Goal: Check status: Check status

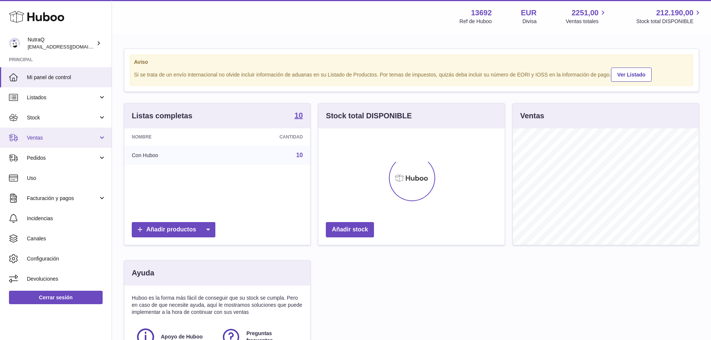
scroll to position [116, 186]
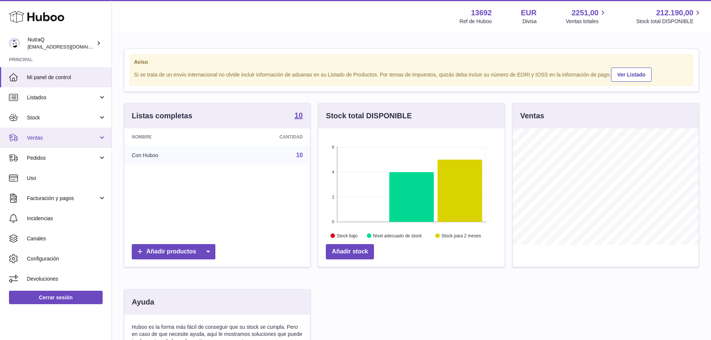
click at [57, 140] on span "Ventas" at bounding box center [62, 137] width 71 height 7
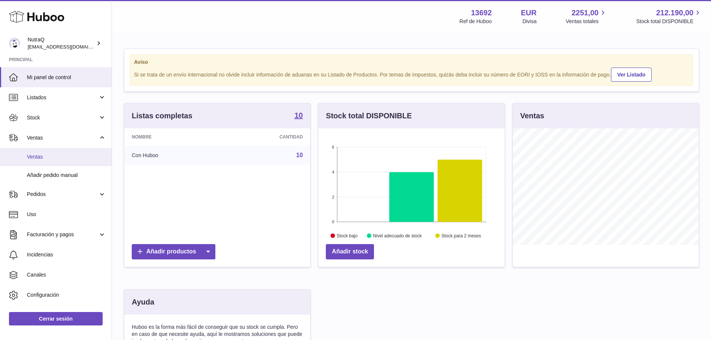
click at [57, 158] on span "Ventas" at bounding box center [66, 156] width 79 height 7
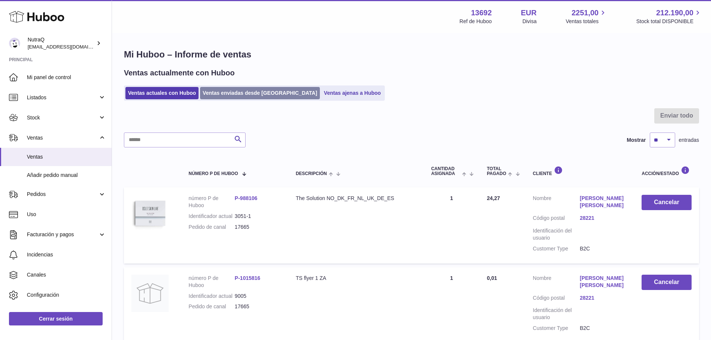
click at [223, 93] on link "Ventas enviadas desde [GEOGRAPHIC_DATA]" at bounding box center [260, 93] width 120 height 12
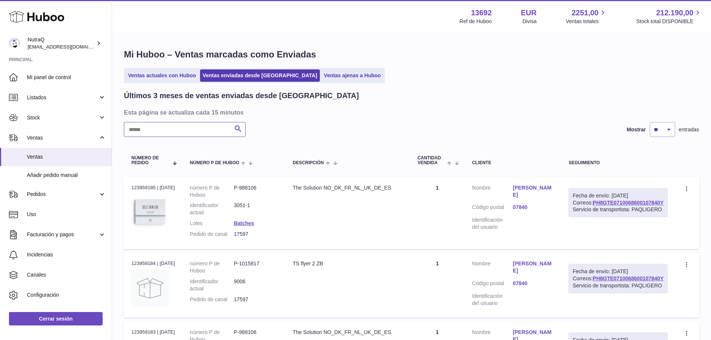
click at [214, 132] on input "text" at bounding box center [185, 129] width 122 height 15
type input "*****"
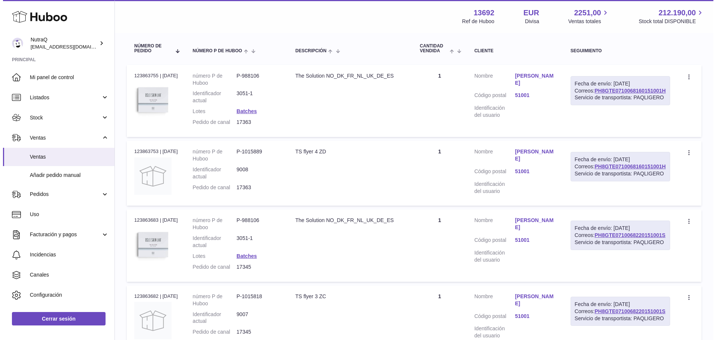
scroll to position [149, 0]
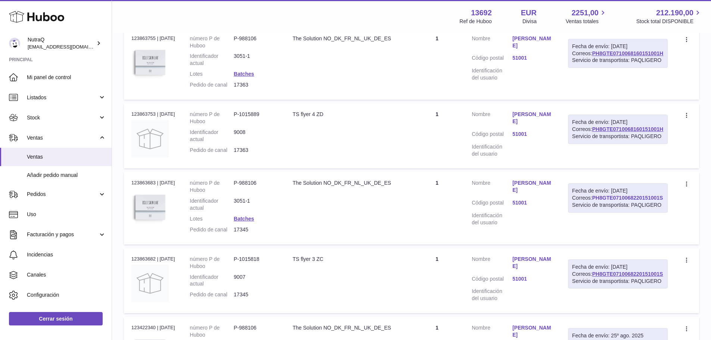
drag, startPoint x: 663, startPoint y: 220, endPoint x: 592, endPoint y: 219, distance: 70.9
click at [592, 213] on div "Fecha de envío: [DATE] Correos: PH8GTE0710068220151001S Servicio de transportis…" at bounding box center [618, 197] width 100 height 29
copy link "PH8GTE0710068220151001S"
click at [668, 231] on td "Fecha de envío: [DATE] Correos: PH8GTE0710068220151001S Servicio de transportis…" at bounding box center [617, 208] width 115 height 72
drag, startPoint x: 663, startPoint y: 219, endPoint x: 587, endPoint y: 220, distance: 76.9
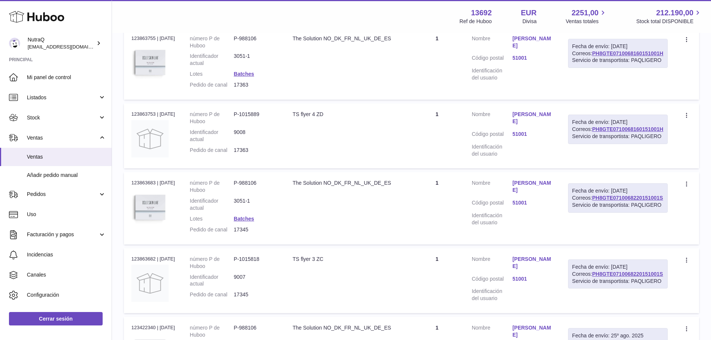
click at [587, 220] on td "Fecha de envío: [DATE] Correos: PH8GTE0710068220151001S Servicio de transportis…" at bounding box center [617, 208] width 115 height 72
copy link "PH8GTE0710068220151001S"
click at [254, 233] on dd "17345" at bounding box center [256, 229] width 44 height 7
drag, startPoint x: 256, startPoint y: 238, endPoint x: 240, endPoint y: 238, distance: 16.0
click at [240, 233] on dd "17345" at bounding box center [256, 229] width 44 height 7
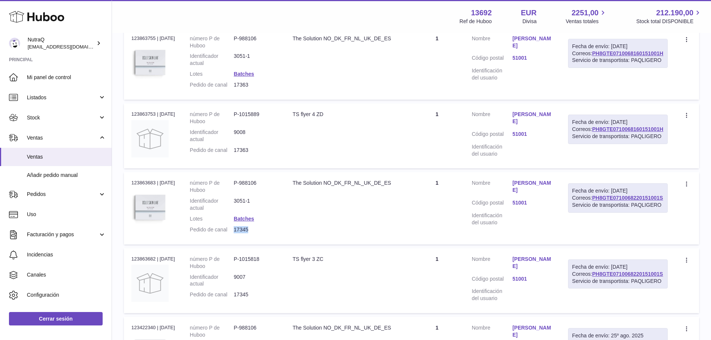
copy dd "17345"
click at [529, 193] on link "[PERSON_NAME]" at bounding box center [532, 186] width 41 height 14
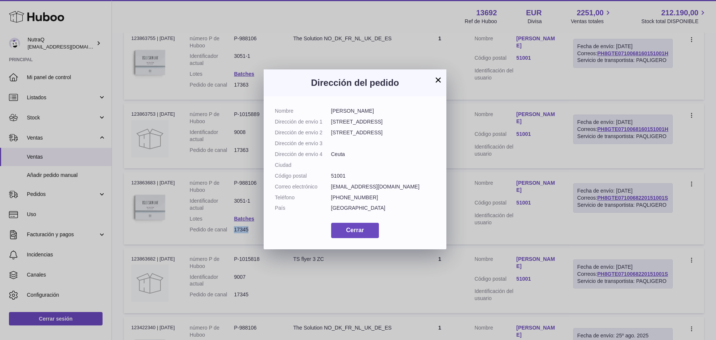
drag, startPoint x: 378, startPoint y: 113, endPoint x: 374, endPoint y: 118, distance: 6.6
click at [338, 116] on dl "Nombre [PERSON_NAME] Dirección de envío 1 Calle Real 47 Dirección de envío 2 Ca…" at bounding box center [355, 161] width 160 height 108
click at [385, 117] on dl "Nombre [PERSON_NAME] Dirección de envío 1 Calle Real 47 Dirección de envío 2 Ca…" at bounding box center [355, 161] width 160 height 108
drag, startPoint x: 374, startPoint y: 112, endPoint x: 332, endPoint y: 112, distance: 41.8
click at [332, 112] on dd "[PERSON_NAME]" at bounding box center [383, 110] width 104 height 7
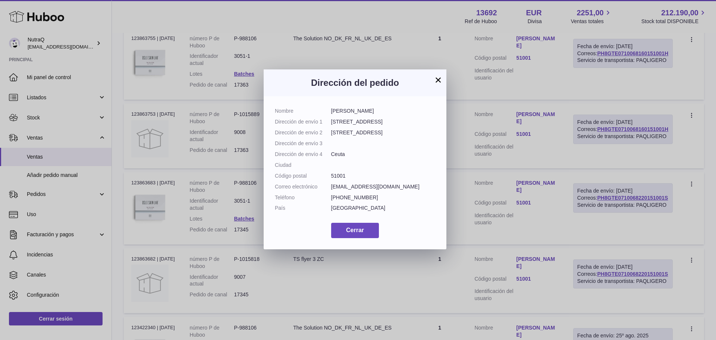
copy dd "[PERSON_NAME]"
